Goal: Transaction & Acquisition: Purchase product/service

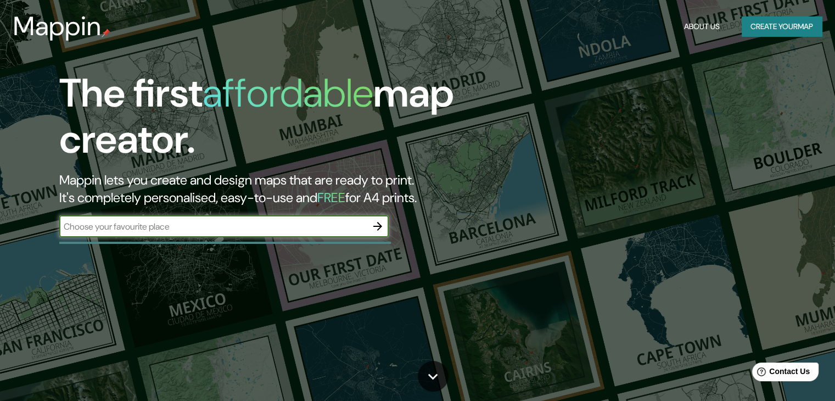
click at [124, 227] on input "text" at bounding box center [213, 226] width 308 height 13
type input "piedecuesta"
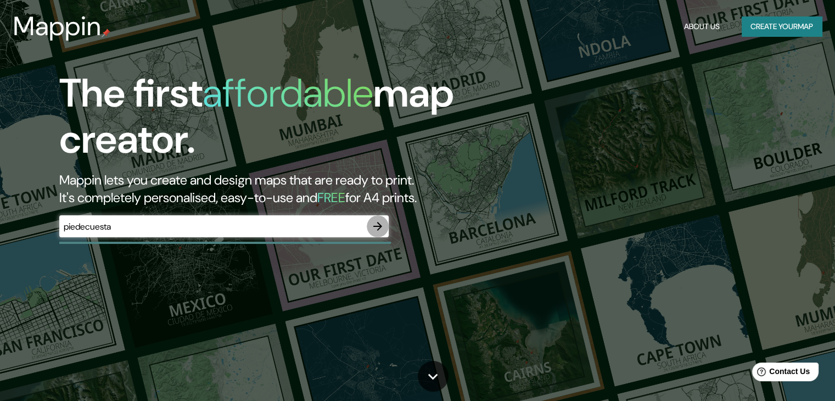
click at [382, 230] on icon "button" at bounding box center [377, 226] width 13 height 13
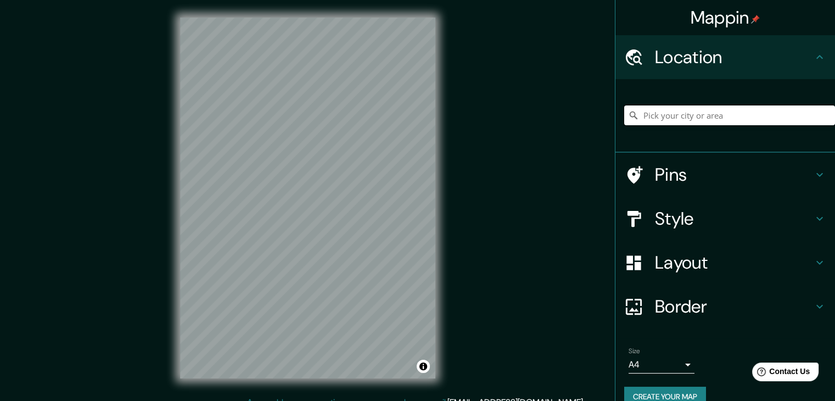
click at [674, 119] on input "Pick your city or area" at bounding box center [730, 115] width 211 height 20
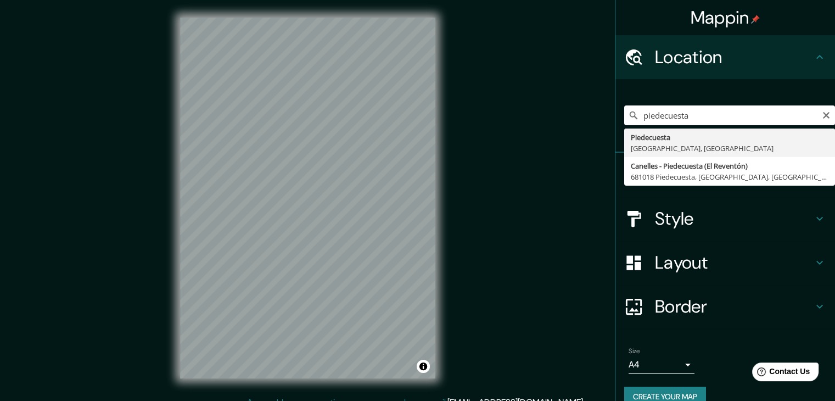
type input "Piedecuesta, [GEOGRAPHIC_DATA], [GEOGRAPHIC_DATA]"
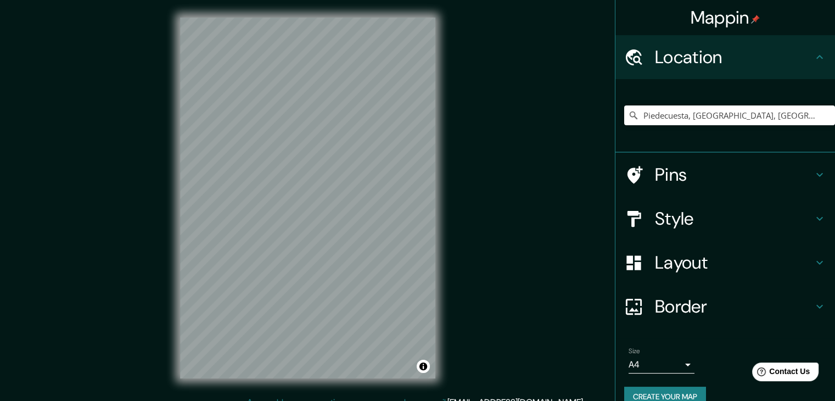
click at [683, 220] on h4 "Style" at bounding box center [734, 219] width 158 height 22
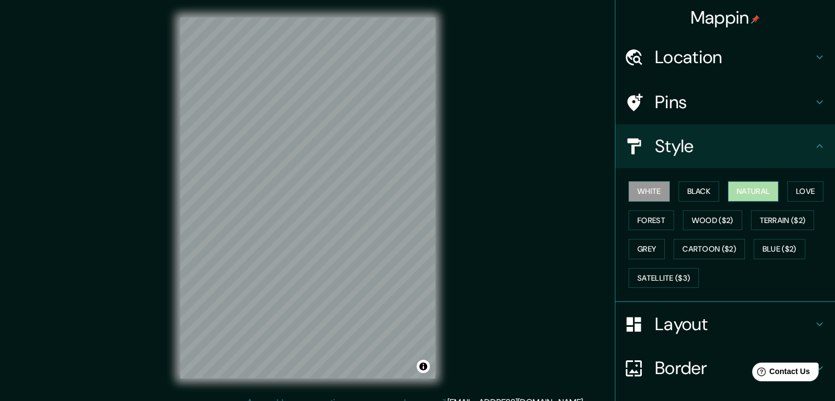
click at [744, 191] on button "Natural" at bounding box center [753, 191] width 51 height 20
click at [698, 220] on button "Wood ($2)" at bounding box center [712, 220] width 59 height 20
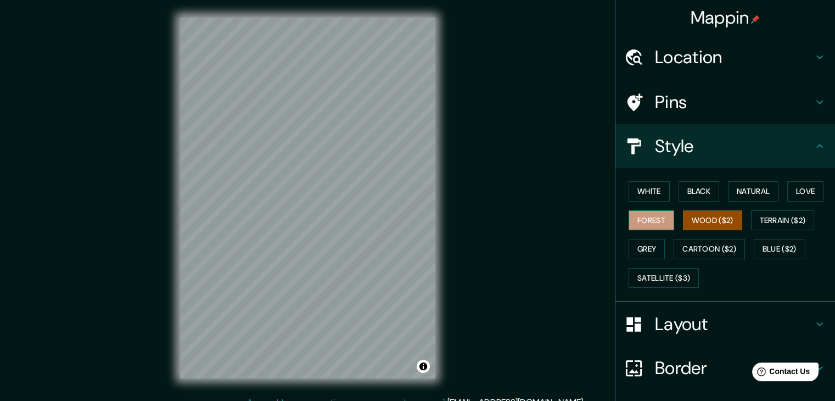
click at [660, 217] on button "Forest" at bounding box center [652, 220] width 46 height 20
click at [798, 187] on button "Love" at bounding box center [806, 191] width 36 height 20
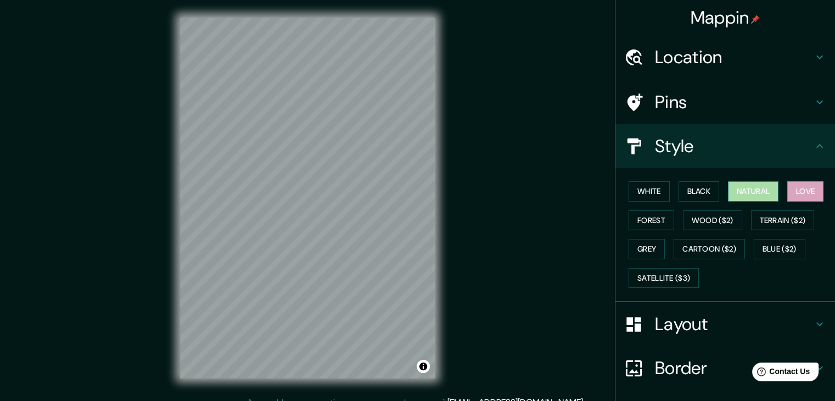
click at [765, 189] on button "Natural" at bounding box center [753, 191] width 51 height 20
click at [701, 191] on button "Black" at bounding box center [699, 191] width 41 height 20
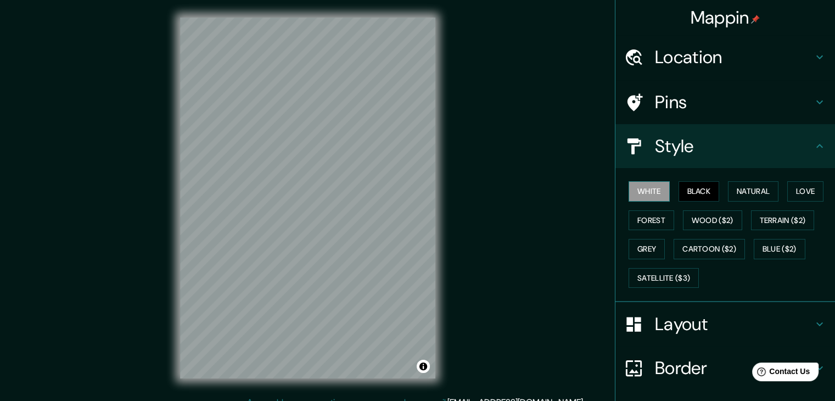
click at [648, 191] on button "White" at bounding box center [649, 191] width 41 height 20
click at [632, 255] on button "Grey" at bounding box center [647, 249] width 36 height 20
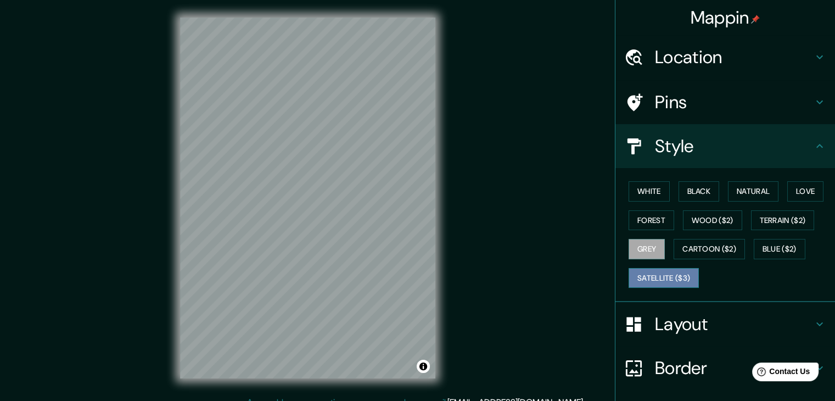
click at [646, 286] on button "Satellite ($3)" at bounding box center [664, 278] width 70 height 20
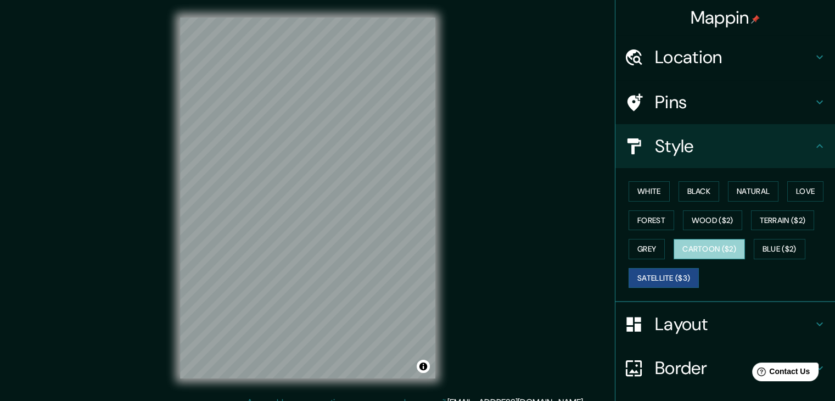
click at [687, 245] on button "Cartoon ($2)" at bounding box center [709, 249] width 71 height 20
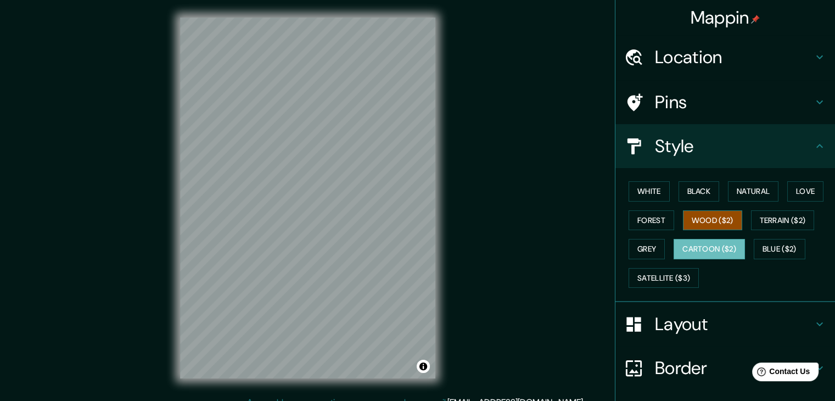
click at [701, 218] on button "Wood ($2)" at bounding box center [712, 220] width 59 height 20
click at [648, 220] on button "Forest" at bounding box center [652, 220] width 46 height 20
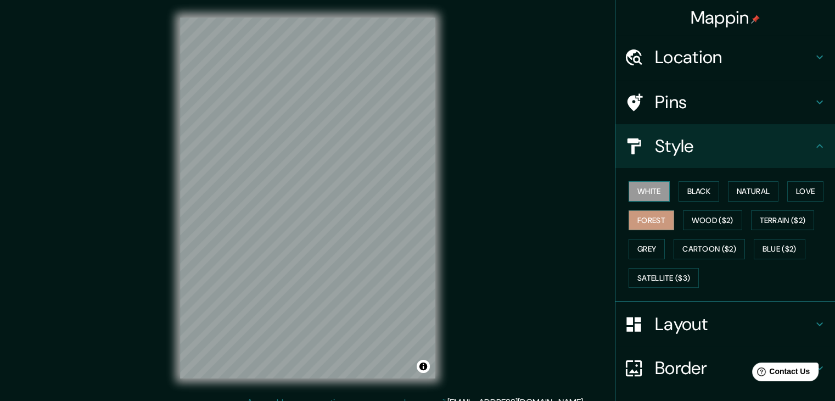
click at [645, 188] on button "White" at bounding box center [649, 191] width 41 height 20
click at [693, 196] on button "Black" at bounding box center [699, 191] width 41 height 20
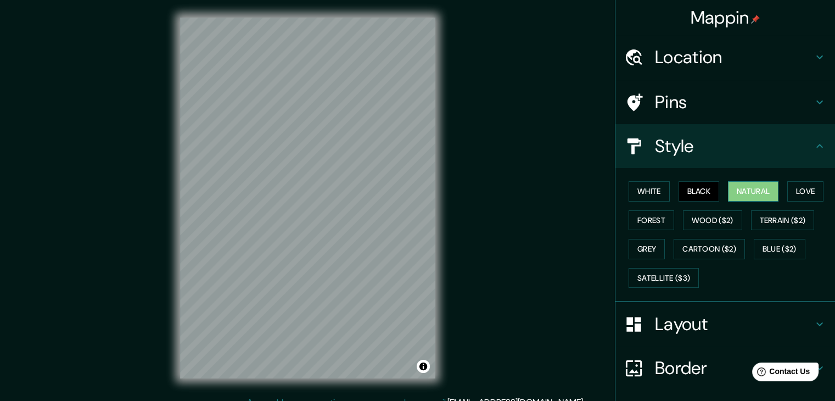
click at [741, 196] on button "Natural" at bounding box center [753, 191] width 51 height 20
click at [795, 192] on button "Love" at bounding box center [806, 191] width 36 height 20
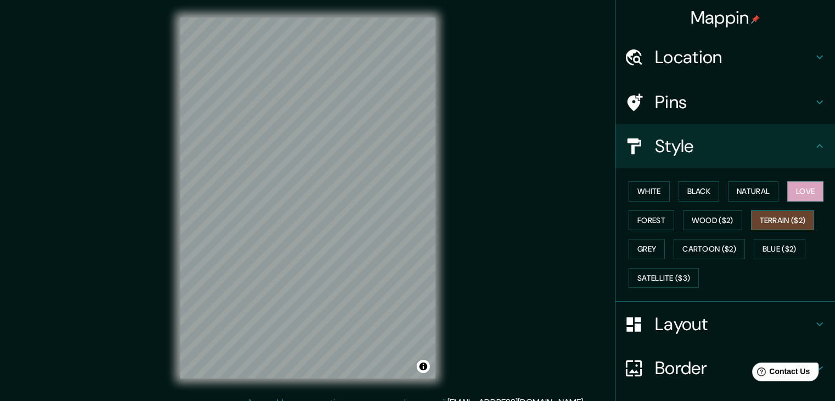
click at [783, 222] on button "Terrain ($2)" at bounding box center [783, 220] width 64 height 20
click at [696, 214] on button "Wood ($2)" at bounding box center [712, 220] width 59 height 20
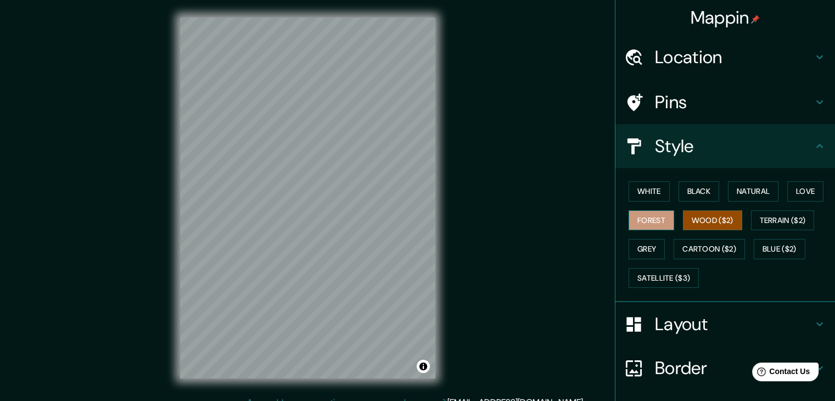
click at [638, 227] on button "Forest" at bounding box center [652, 220] width 46 height 20
click at [666, 273] on button "Satellite ($3)" at bounding box center [664, 278] width 70 height 20
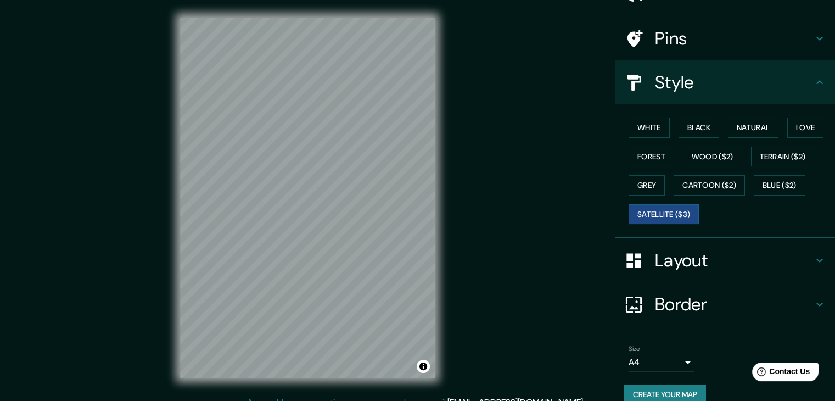
scroll to position [79, 0]
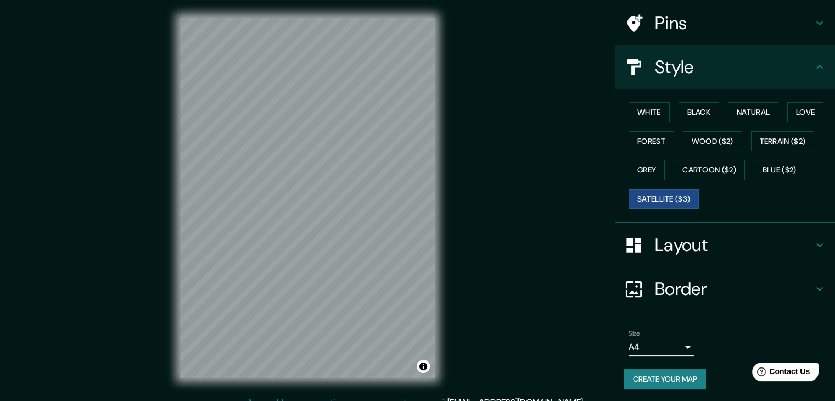
click at [674, 345] on body "Mappin Location [GEOGRAPHIC_DATA], [GEOGRAPHIC_DATA], [GEOGRAPHIC_DATA] Pins St…" at bounding box center [417, 200] width 835 height 401
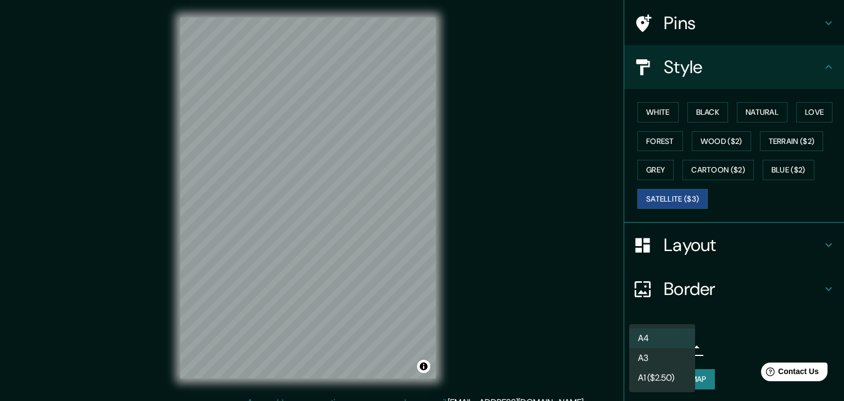
click at [710, 339] on div at bounding box center [422, 200] width 844 height 401
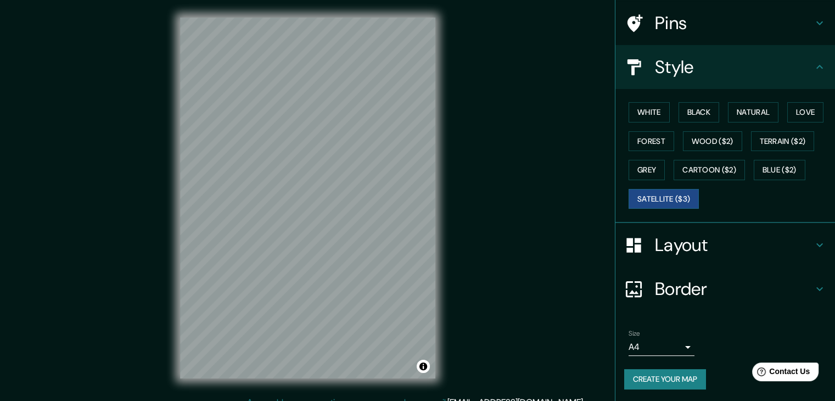
click at [688, 345] on div "Size A4 single" at bounding box center [726, 342] width 202 height 35
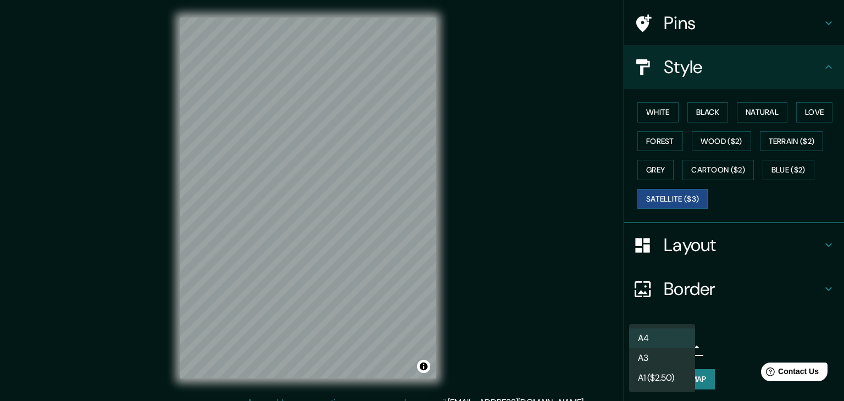
click at [674, 348] on body "Mappin Location [GEOGRAPHIC_DATA], [GEOGRAPHIC_DATA], [GEOGRAPHIC_DATA] Pins St…" at bounding box center [422, 200] width 844 height 401
click at [671, 354] on li "A3" at bounding box center [662, 358] width 66 height 20
type input "a4"
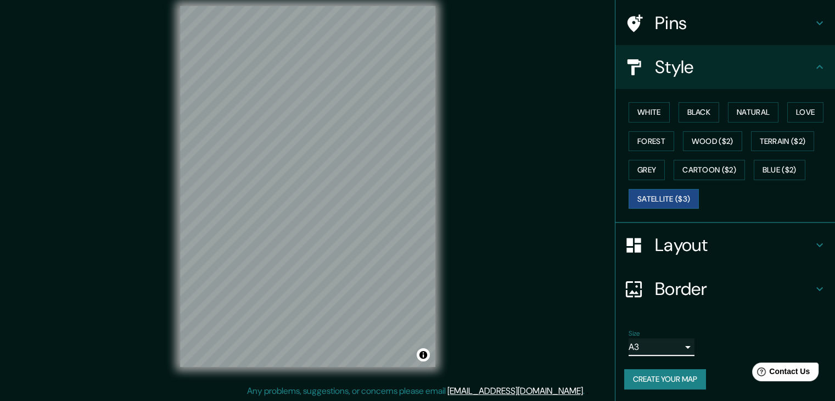
scroll to position [13, 0]
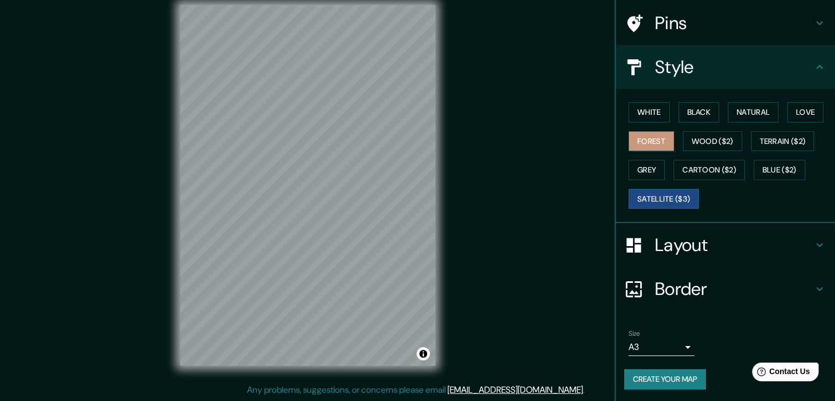
click at [645, 141] on button "Forest" at bounding box center [652, 141] width 46 height 20
click at [635, 176] on button "Grey" at bounding box center [647, 170] width 36 height 20
click at [645, 196] on button "Satellite ($3)" at bounding box center [664, 199] width 70 height 20
click at [639, 113] on button "White" at bounding box center [649, 112] width 41 height 20
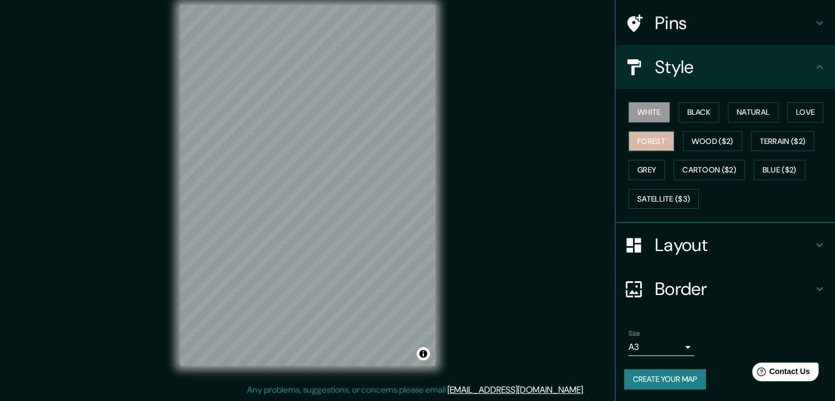
click at [648, 143] on button "Forest" at bounding box center [652, 141] width 46 height 20
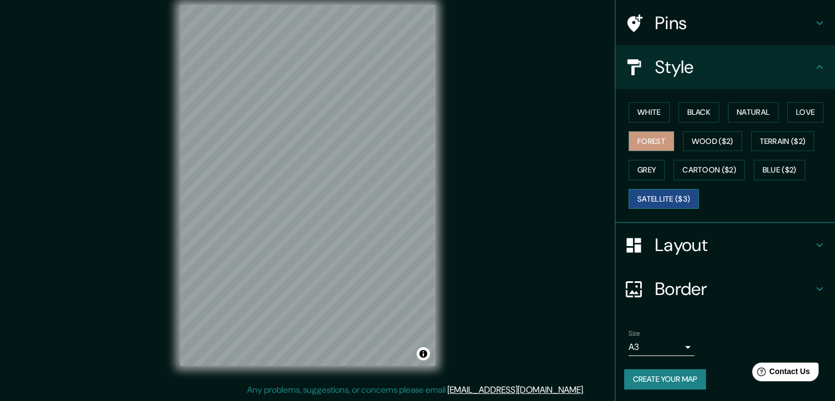
click at [655, 199] on button "Satellite ($3)" at bounding box center [664, 199] width 70 height 20
click at [645, 137] on button "Forest" at bounding box center [652, 141] width 46 height 20
click at [645, 103] on button "White" at bounding box center [649, 112] width 41 height 20
click at [660, 199] on button "Satellite ($3)" at bounding box center [664, 199] width 70 height 20
click at [704, 136] on button "Wood ($2)" at bounding box center [712, 141] width 59 height 20
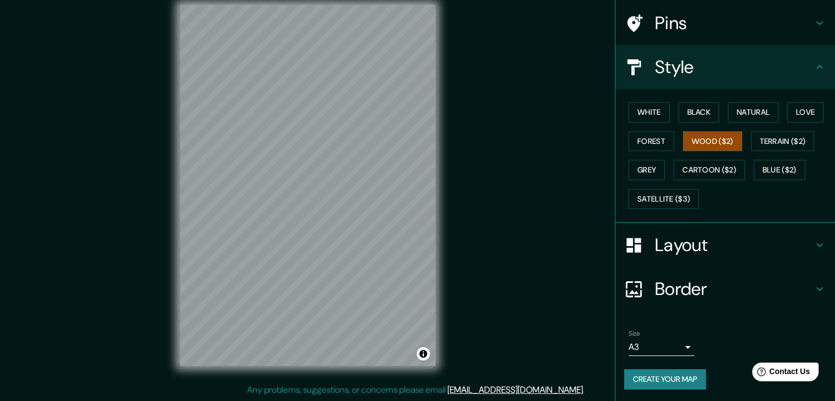
click at [720, 17] on h4 "Pins" at bounding box center [734, 23] width 158 height 22
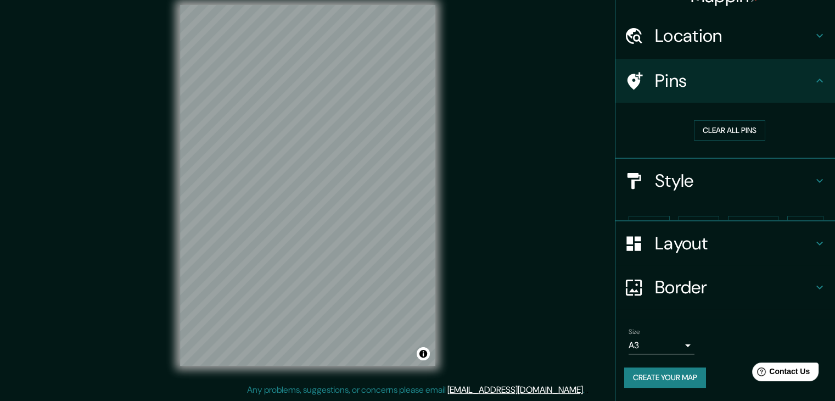
scroll to position [2, 0]
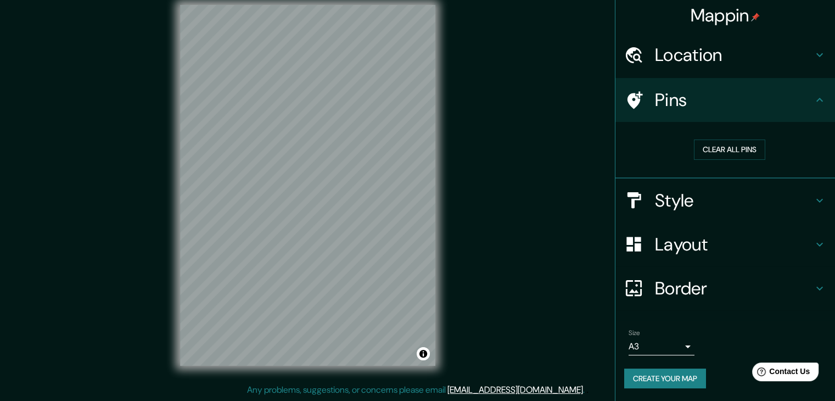
click at [706, 100] on h4 "Pins" at bounding box center [734, 100] width 158 height 22
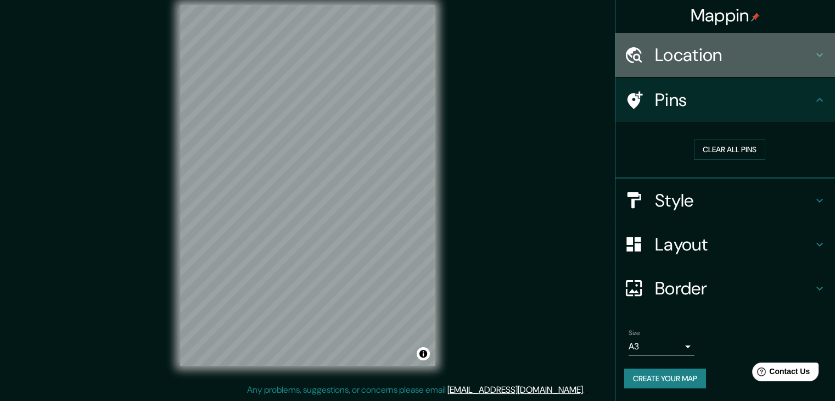
click at [690, 49] on h4 "Location" at bounding box center [734, 55] width 158 height 22
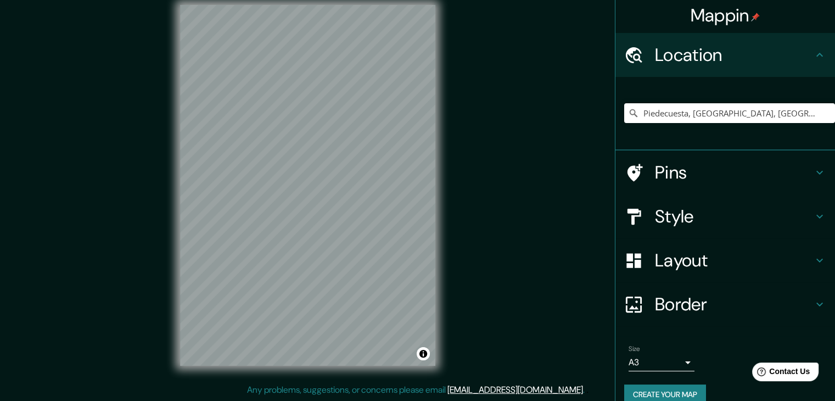
click at [690, 48] on h4 "Location" at bounding box center [734, 55] width 158 height 22
click at [701, 192] on ul "Location [GEOGRAPHIC_DATA], [GEOGRAPHIC_DATA], [GEOGRAPHIC_DATA] Pins Style Lay…" at bounding box center [726, 225] width 220 height 385
click at [690, 180] on h4 "Pins" at bounding box center [734, 172] width 158 height 22
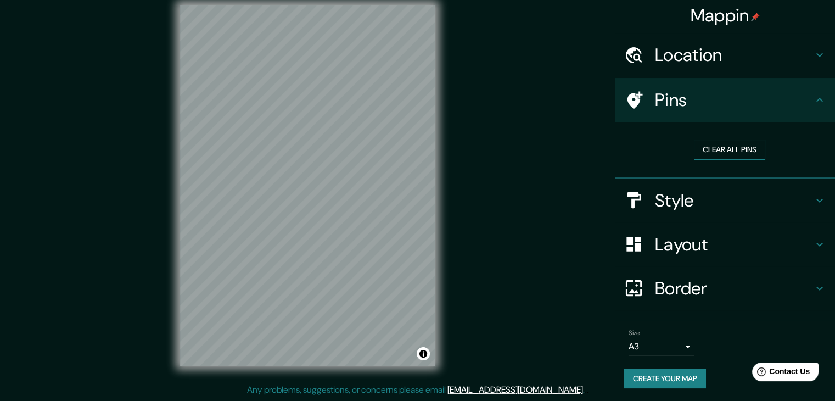
click at [716, 143] on button "Clear all pins" at bounding box center [729, 150] width 71 height 20
click at [736, 148] on button "Clear all pins" at bounding box center [729, 150] width 71 height 20
click at [727, 104] on h4 "Pins" at bounding box center [734, 100] width 158 height 22
click at [718, 197] on h4 "Style" at bounding box center [734, 200] width 158 height 22
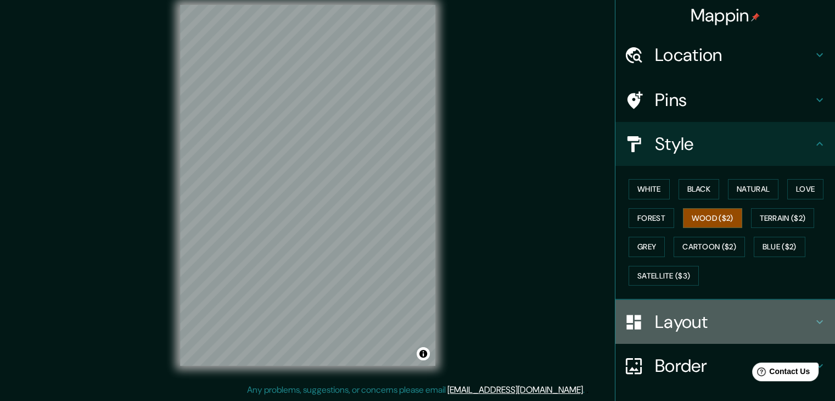
click at [712, 315] on h4 "Layout" at bounding box center [734, 322] width 158 height 22
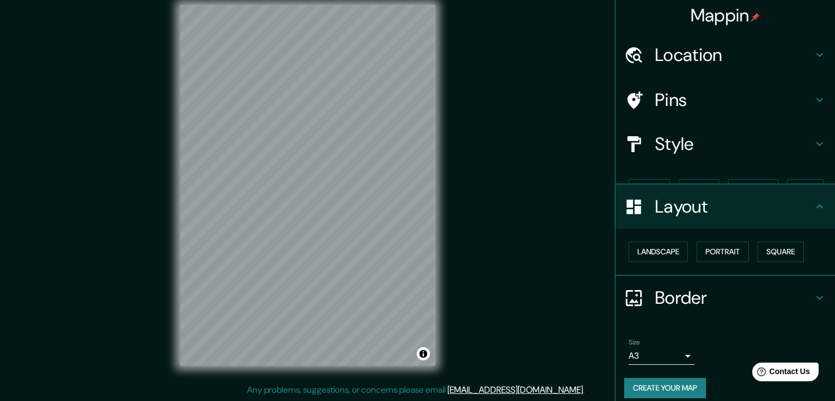
scroll to position [0, 0]
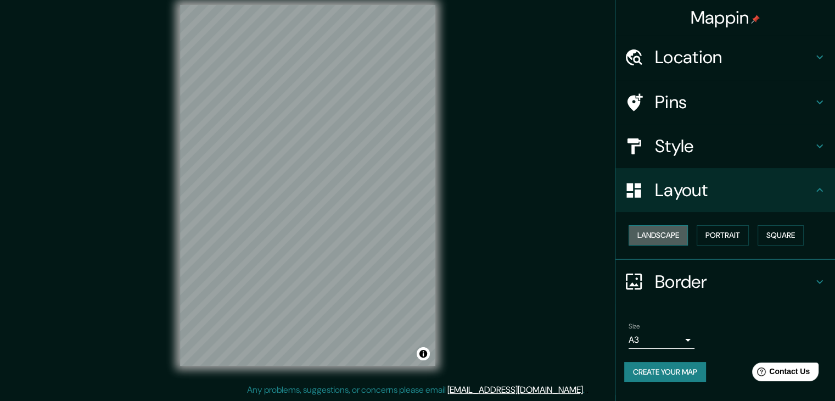
click at [679, 239] on button "Landscape" at bounding box center [658, 235] width 59 height 20
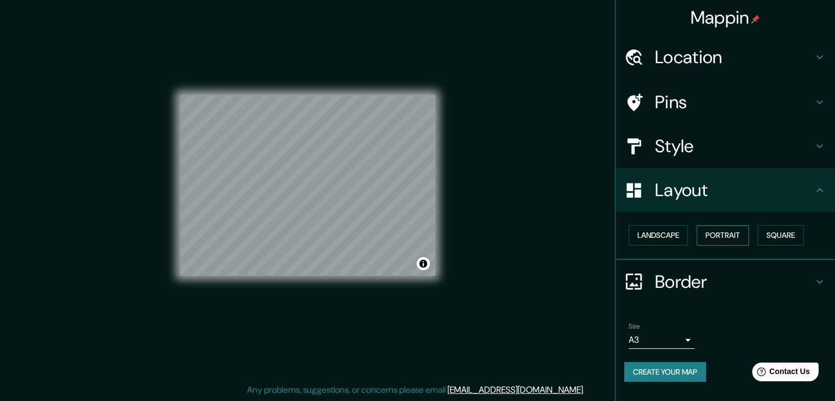
click at [714, 238] on button "Portrait" at bounding box center [723, 235] width 52 height 20
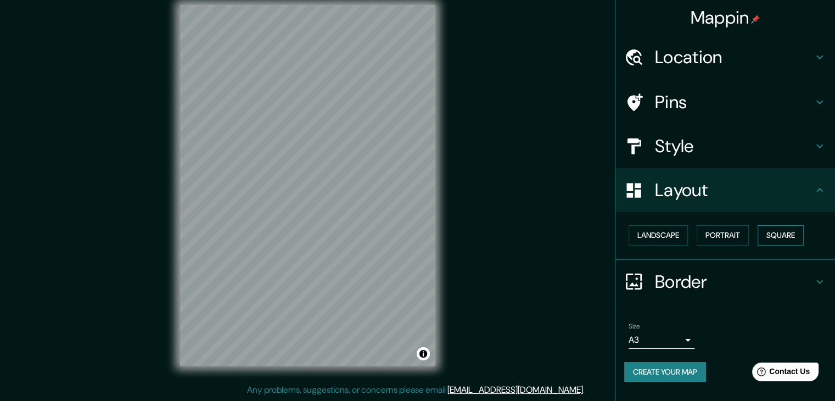
click at [776, 236] on button "Square" at bounding box center [781, 235] width 46 height 20
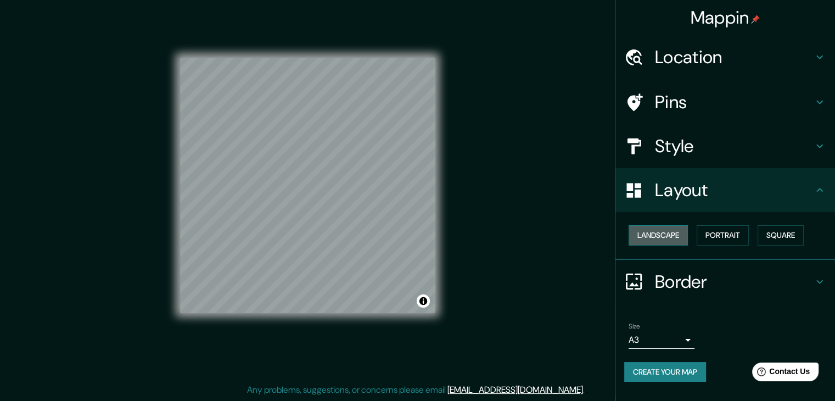
click at [667, 236] on button "Landscape" at bounding box center [658, 235] width 59 height 20
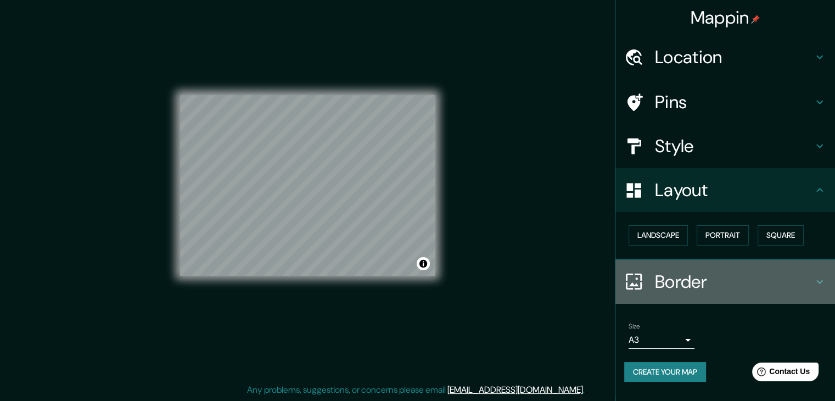
click at [632, 275] on icon at bounding box center [634, 281] width 19 height 19
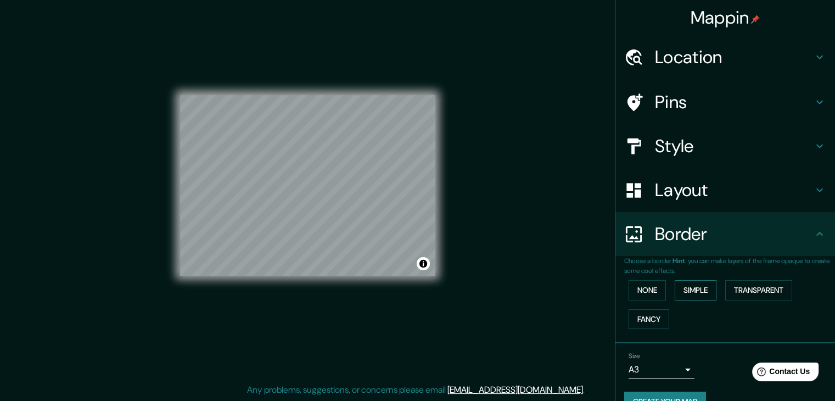
click at [693, 292] on button "Simple" at bounding box center [696, 290] width 42 height 20
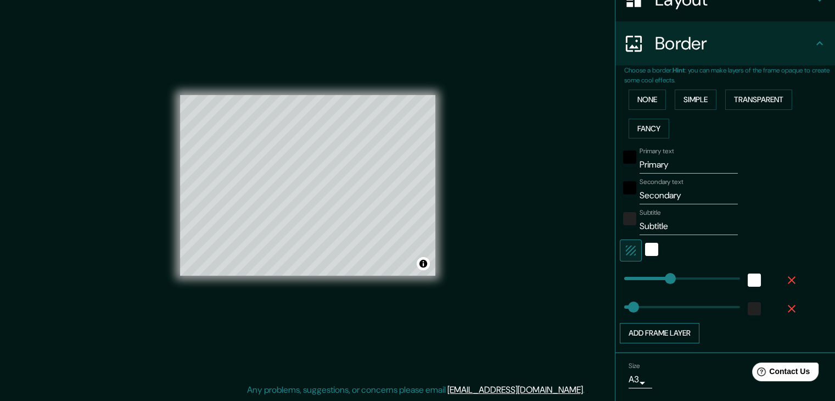
scroll to position [222, 0]
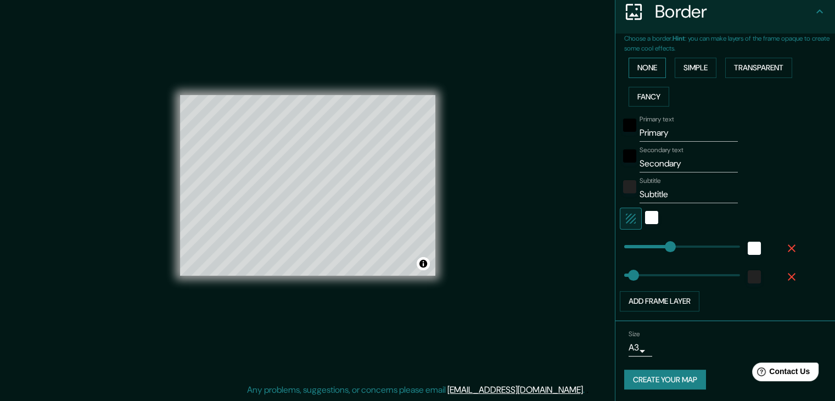
click at [640, 66] on button "None" at bounding box center [647, 68] width 37 height 20
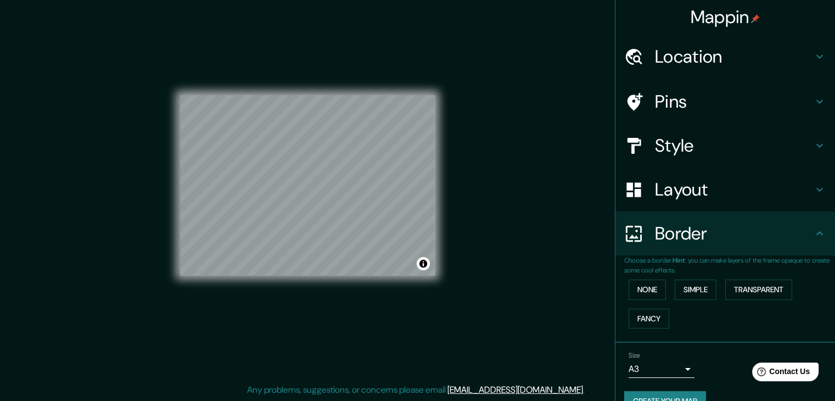
scroll to position [0, 0]
click at [745, 225] on h4 "Border" at bounding box center [734, 234] width 158 height 22
click at [813, 232] on icon at bounding box center [819, 233] width 13 height 13
click at [635, 237] on div at bounding box center [640, 234] width 31 height 19
click at [813, 238] on icon at bounding box center [819, 233] width 13 height 13
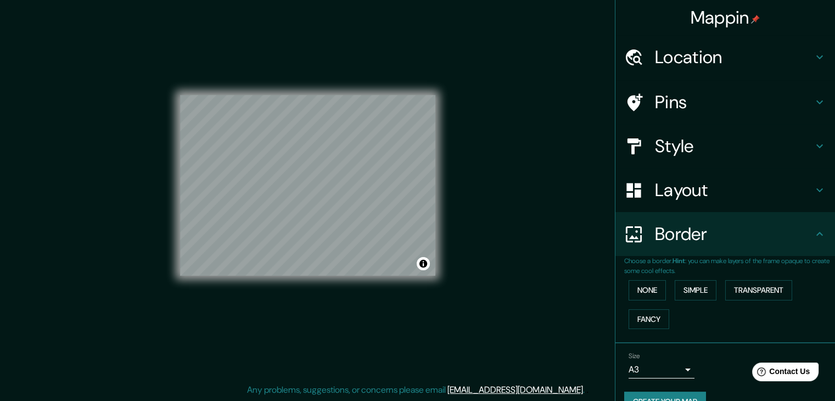
click at [637, 52] on div at bounding box center [640, 57] width 31 height 19
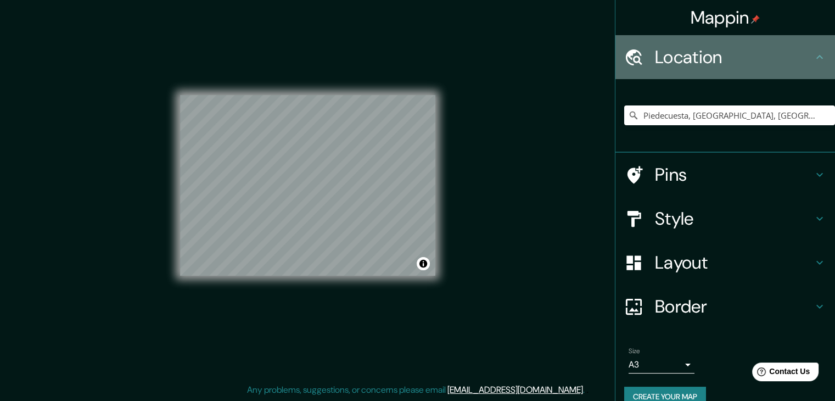
click at [679, 56] on h4 "Location" at bounding box center [734, 57] width 158 height 22
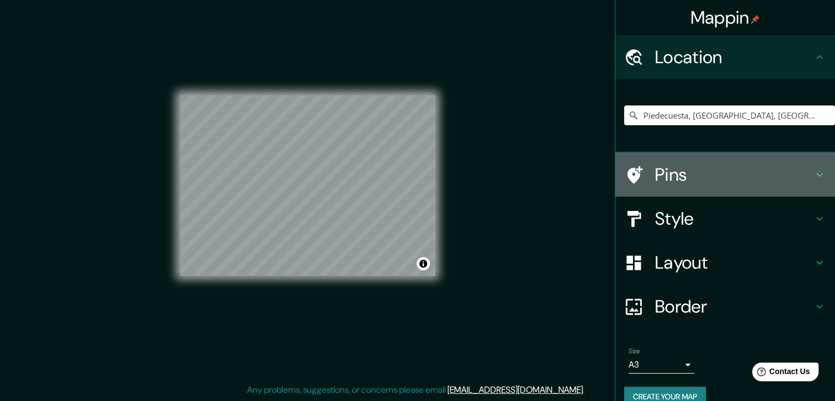
click at [697, 176] on h4 "Pins" at bounding box center [734, 175] width 158 height 22
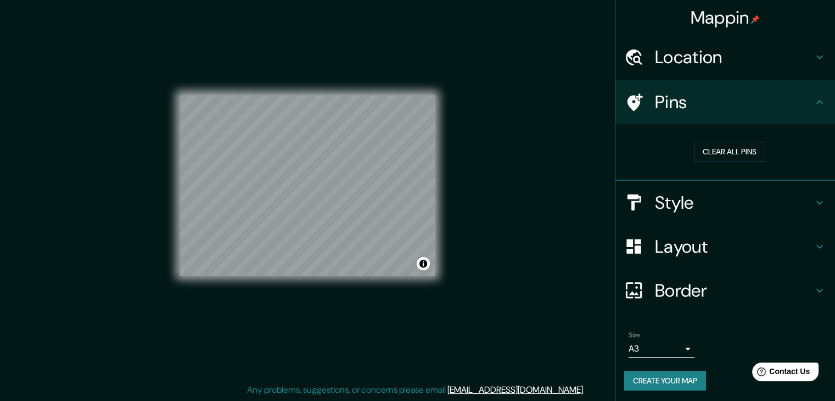
click at [686, 192] on h4 "Style" at bounding box center [734, 203] width 158 height 22
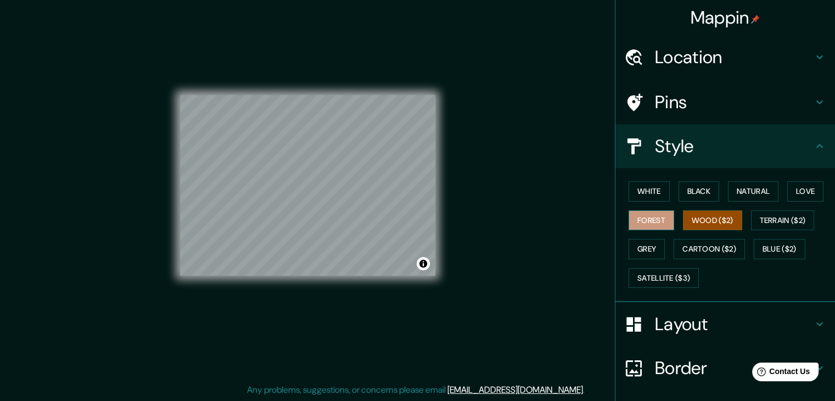
click at [648, 211] on button "Forest" at bounding box center [652, 220] width 46 height 20
